Goal: Information Seeking & Learning: Find specific page/section

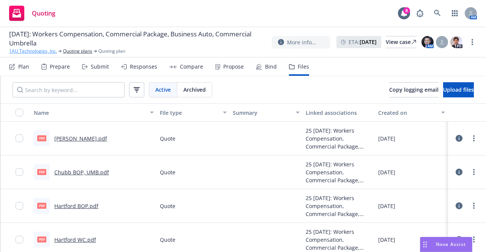
scroll to position [3, 0]
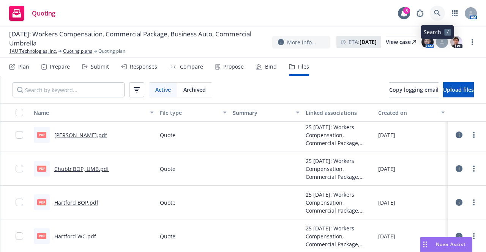
click at [435, 17] on link at bounding box center [436, 13] width 15 height 15
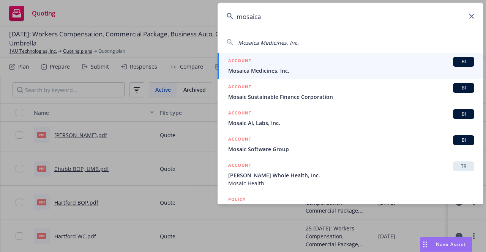
type input "mosaica"
click at [363, 69] on span "Mosaica Medicines, Inc." at bounding box center [351, 71] width 246 height 8
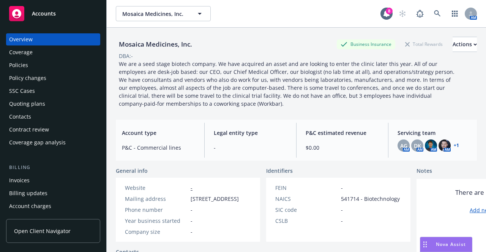
click at [52, 103] on div "Quoting plans" at bounding box center [53, 104] width 88 height 12
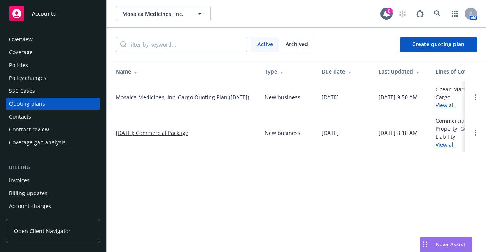
click at [172, 134] on link "08/15/2025: Commercial Package" at bounding box center [152, 133] width 72 height 8
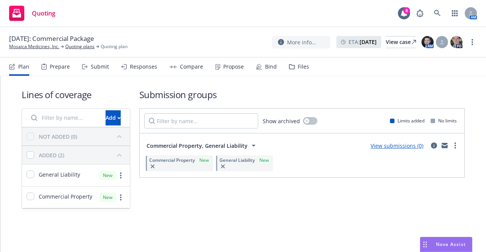
click at [292, 69] on div "Files" at bounding box center [299, 67] width 20 height 18
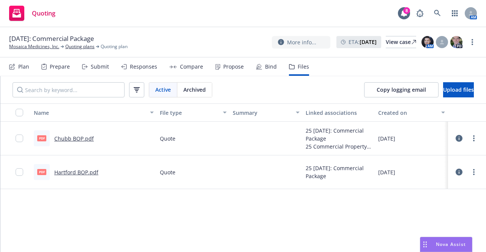
click at [75, 140] on link "Chubb BOP.pdf" at bounding box center [73, 138] width 39 height 7
click at [61, 173] on link "Hartford BOP.pdf" at bounding box center [76, 172] width 44 height 7
click at [437, 14] on icon at bounding box center [437, 13] width 6 height 6
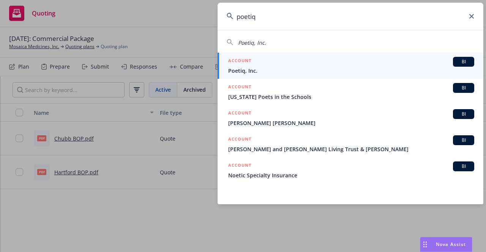
type input "poetiq"
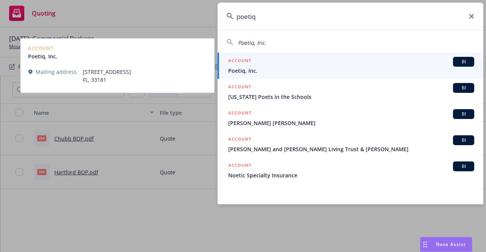
click at [294, 67] on span "Poetiq, Inc." at bounding box center [351, 71] width 246 height 8
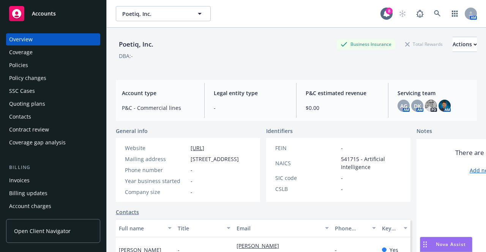
click at [52, 100] on div "Quoting plans" at bounding box center [53, 104] width 88 height 12
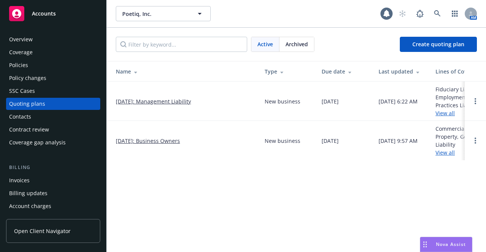
click at [165, 142] on link "09/01/2025: Business Owners" at bounding box center [148, 141] width 64 height 8
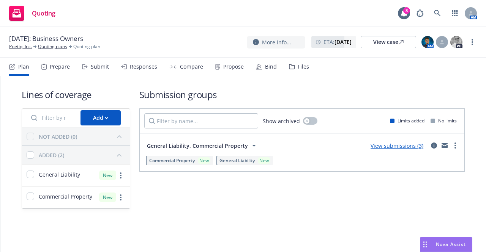
click at [297, 65] on div "Files" at bounding box center [302, 67] width 11 height 6
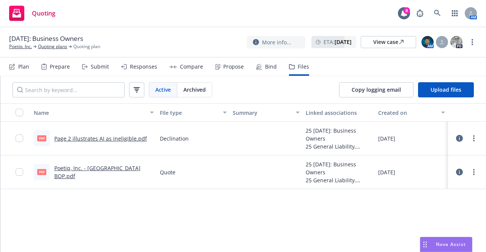
click at [104, 173] on link "Poetiq, Inc. - Hartford BOP.pdf" at bounding box center [97, 172] width 86 height 15
click at [22, 48] on link "Poetiq, Inc." at bounding box center [20, 46] width 23 height 7
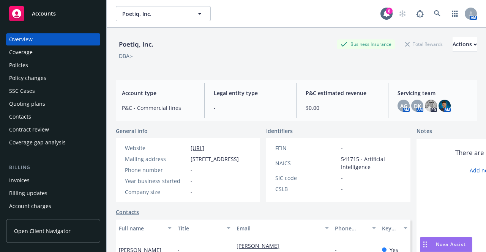
click at [33, 103] on div "Quoting plans" at bounding box center [27, 104] width 36 height 12
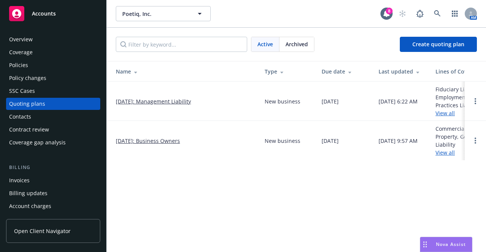
click at [153, 100] on link "[DATE]: Management Liability" at bounding box center [153, 101] width 75 height 8
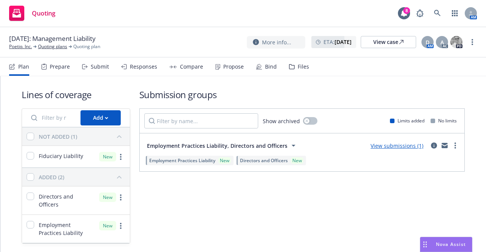
click at [299, 59] on div "Files" at bounding box center [299, 67] width 20 height 18
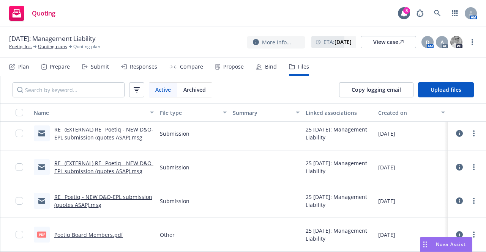
scroll to position [5, 0]
click at [105, 135] on link "RE_ (EXTERNAL) RE_ Poetiq - NEW D&O-EPL submission (quotes ASAP).msg" at bounding box center [103, 133] width 99 height 15
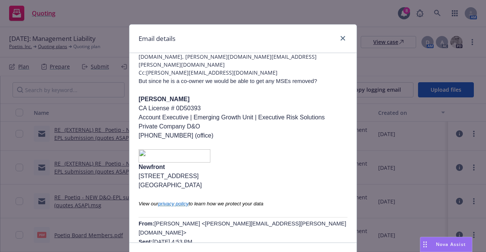
scroll to position [77, 0]
click at [338, 40] on link "close" at bounding box center [342, 38] width 9 height 9
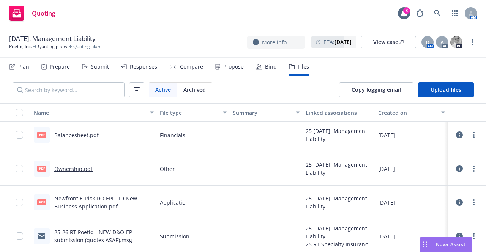
scroll to position [170, 0]
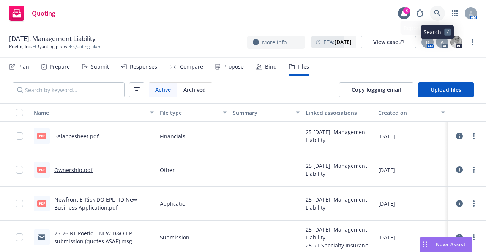
click at [436, 12] on icon at bounding box center [437, 13] width 7 height 7
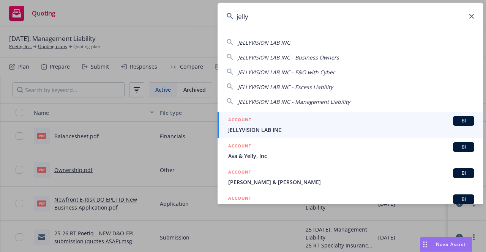
type input "jelly"
click at [325, 127] on span "JELLYVISION LAB INC" at bounding box center [351, 130] width 246 height 8
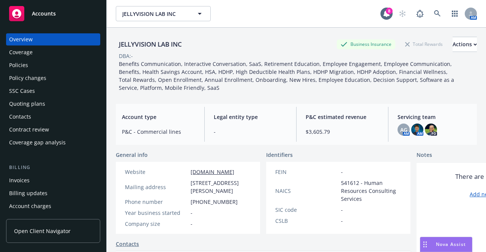
click at [49, 99] on div "Quoting plans" at bounding box center [53, 104] width 88 height 12
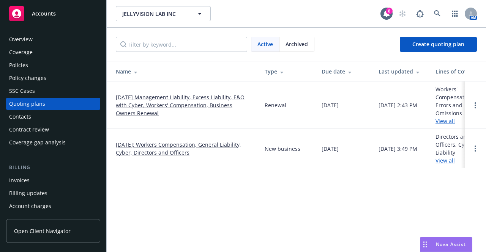
click at [153, 152] on link "09/01/2025: Workers Compensation, General Liability, Cyber, Directors and Offic…" at bounding box center [184, 149] width 137 height 16
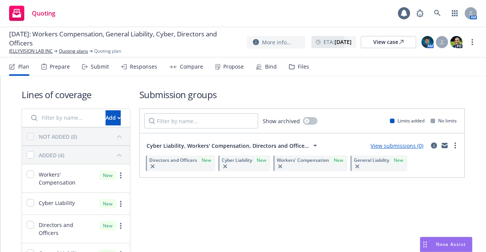
click at [297, 69] on div "Files" at bounding box center [302, 67] width 11 height 6
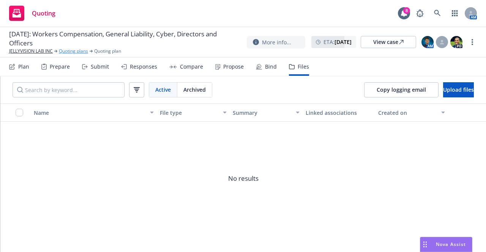
click at [71, 52] on link "Quoting plans" at bounding box center [73, 51] width 29 height 7
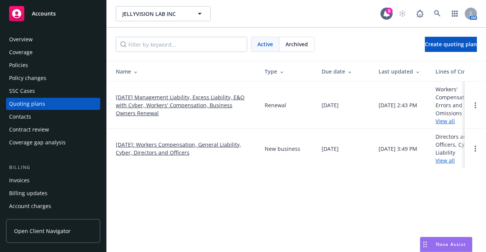
click at [160, 107] on link "[DATE] Management Liability, Excess Liability, E&O with Cyber, Workers' Compens…" at bounding box center [184, 105] width 137 height 24
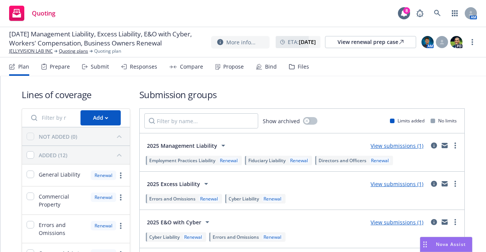
click at [290, 68] on icon at bounding box center [292, 66] width 6 height 5
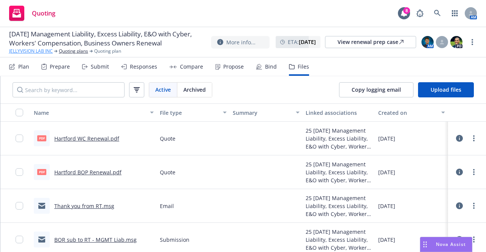
click at [25, 55] on link "JELLYVISION LAB INC" at bounding box center [31, 51] width 44 height 7
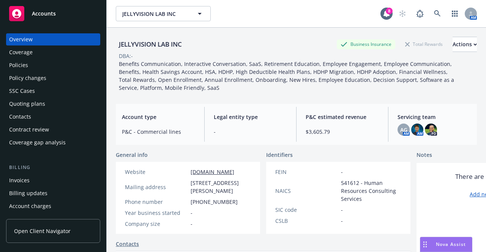
click at [55, 63] on div "Policies" at bounding box center [53, 65] width 88 height 12
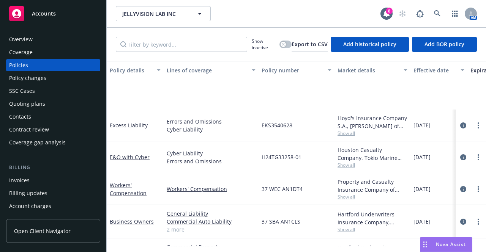
scroll to position [62, 0]
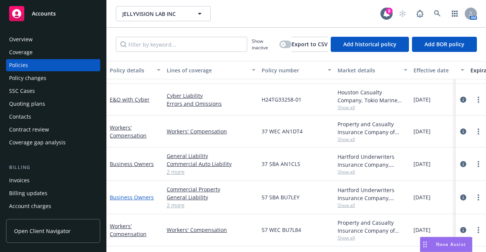
click at [144, 194] on link "Business Owners" at bounding box center [132, 197] width 44 height 7
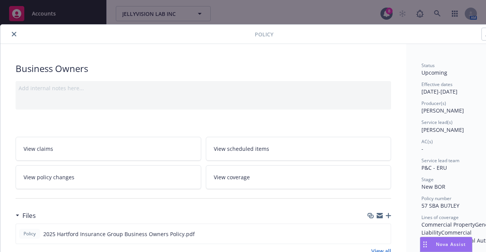
scroll to position [40, 0]
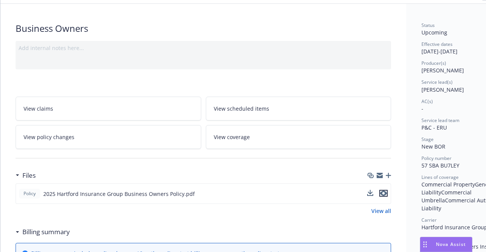
click at [382, 191] on icon "preview file" at bounding box center [383, 193] width 7 height 5
